Goal: Information Seeking & Learning: Learn about a topic

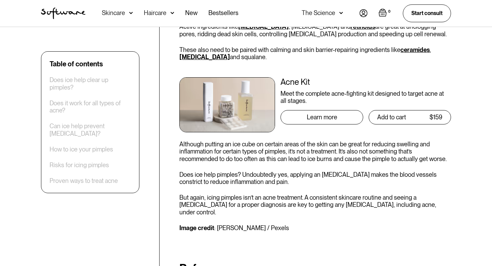
scroll to position [1679, 0]
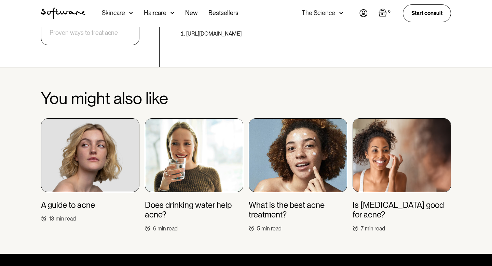
click at [212, 165] on img at bounding box center [194, 155] width 98 height 74
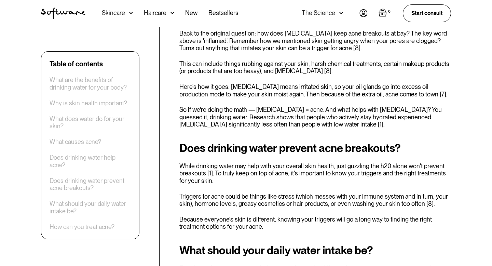
scroll to position [1071, 0]
